Goal: Task Accomplishment & Management: Use online tool/utility

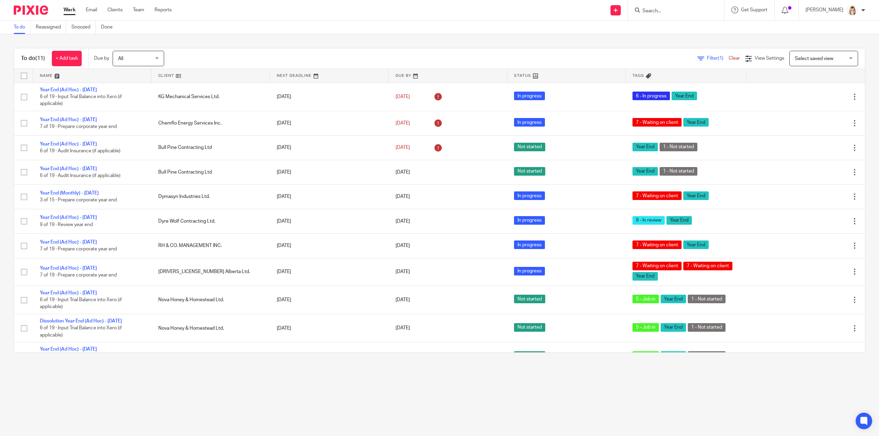
click at [676, 11] on input "Search" at bounding box center [673, 11] width 62 height 6
type input "964138"
click at [687, 26] on link at bounding box center [698, 32] width 116 height 21
click at [691, 24] on link at bounding box center [698, 32] width 116 height 21
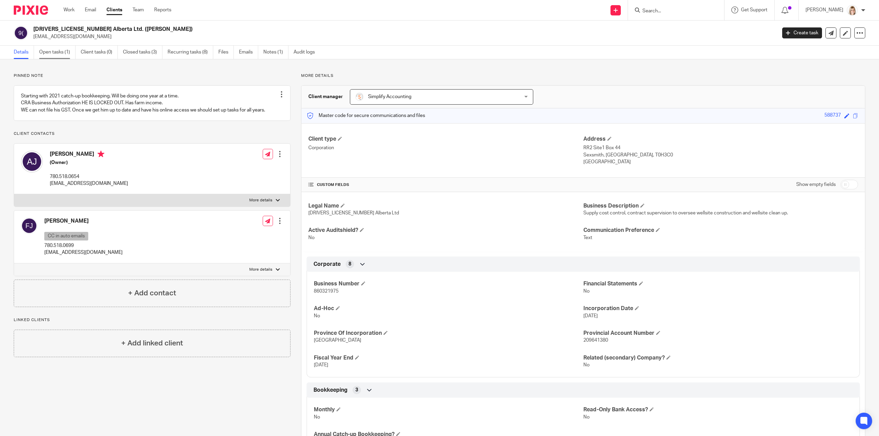
click at [62, 53] on link "Open tasks (1)" at bounding box center [57, 52] width 36 height 13
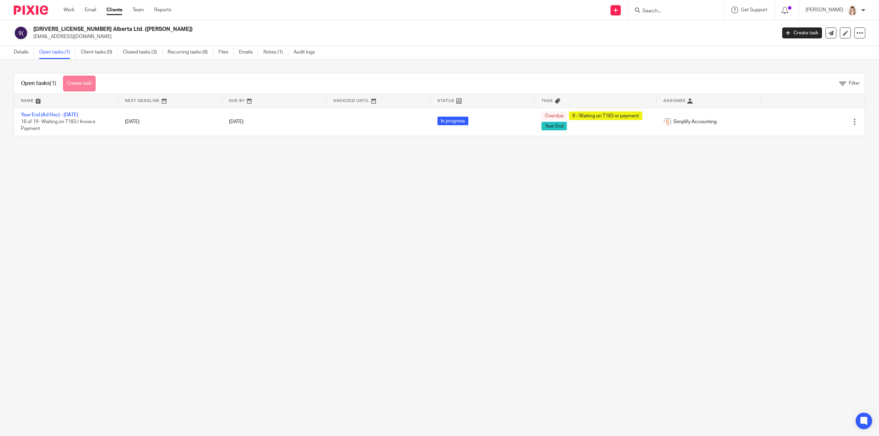
click at [79, 82] on link "Create task" at bounding box center [79, 83] width 32 height 15
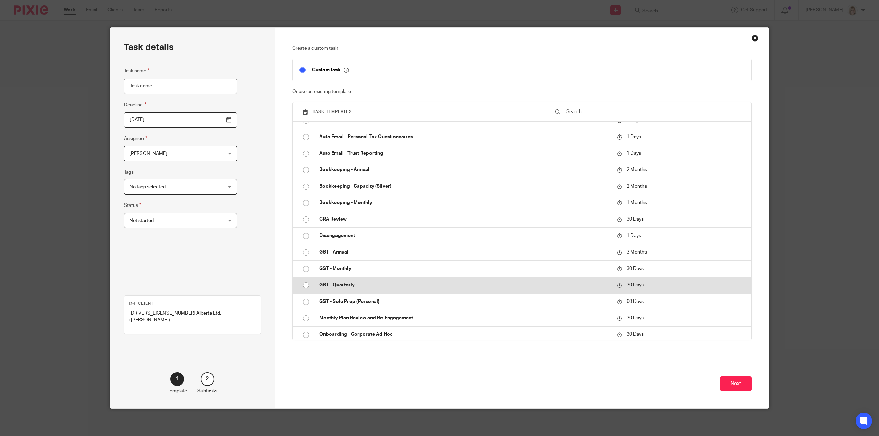
scroll to position [137, 0]
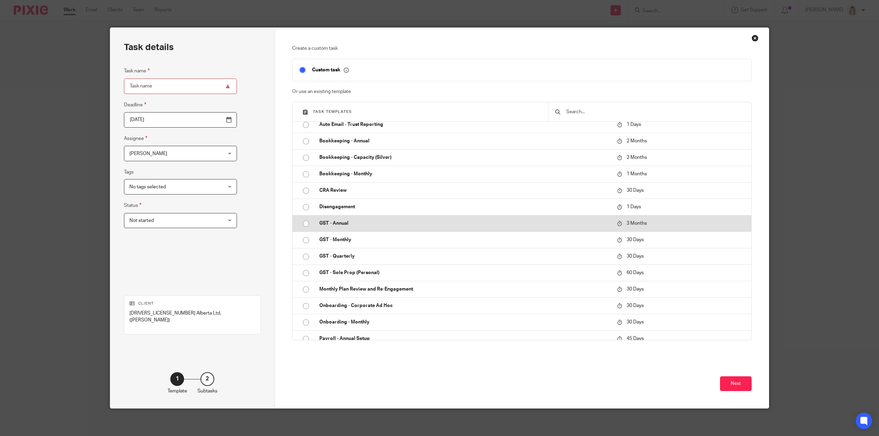
click at [301, 223] on input "radio" at bounding box center [305, 223] width 13 height 13
type input "2025-12-25"
type input "GST - Annual - 2025"
checkbox input "false"
radio input "false"
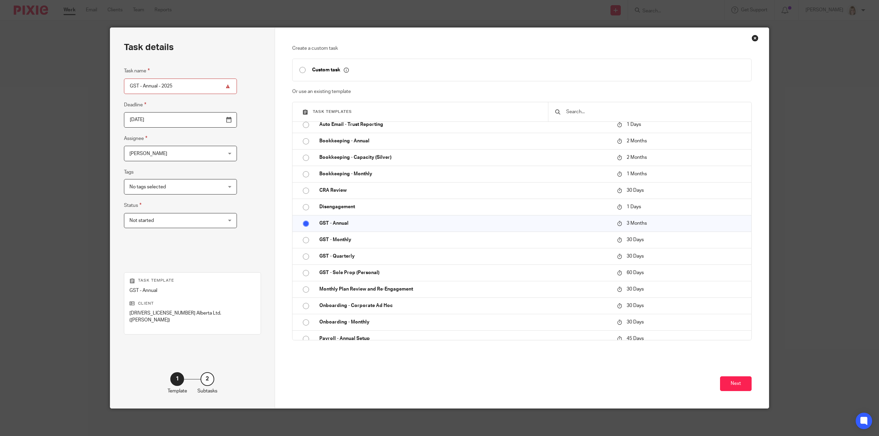
click at [176, 85] on input "GST - Annual - 2025" at bounding box center [180, 86] width 113 height 15
drag, startPoint x: 180, startPoint y: 85, endPoint x: 137, endPoint y: 87, distance: 42.6
click at [137, 87] on input "GST - Annual - 2025" at bounding box center [180, 86] width 113 height 15
type input "GST - Catch up returns"
click at [727, 381] on button "Next" at bounding box center [736, 384] width 32 height 15
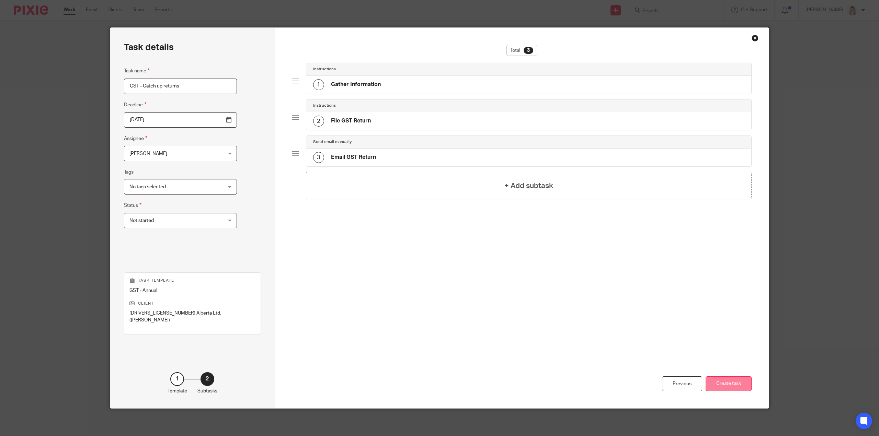
click at [728, 384] on button "Create task" at bounding box center [728, 384] width 46 height 15
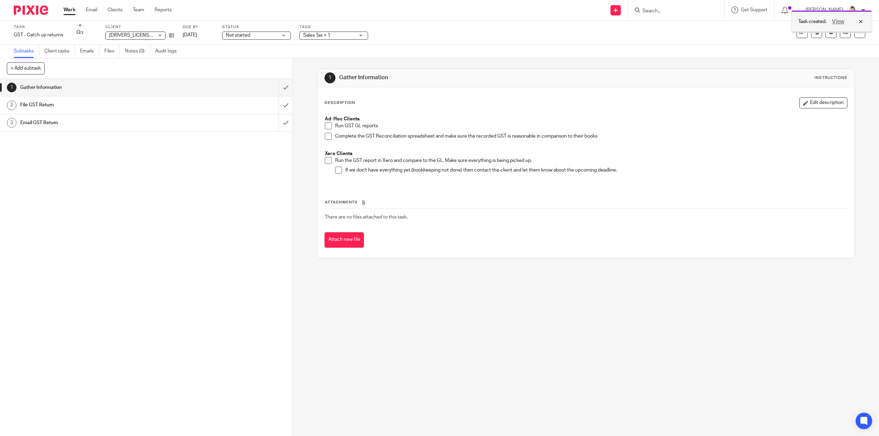
click at [862, 19] on div "View" at bounding box center [845, 22] width 38 height 8
click at [843, 35] on icon at bounding box center [845, 32] width 5 height 5
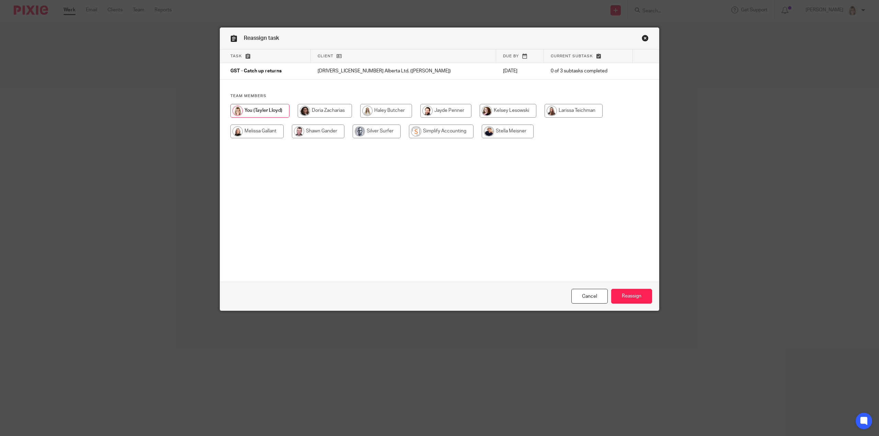
click at [237, 110] on input "radio" at bounding box center [259, 111] width 59 height 14
click at [632, 299] on input "Reassign" at bounding box center [631, 296] width 41 height 15
